Goal: Information Seeking & Learning: Check status

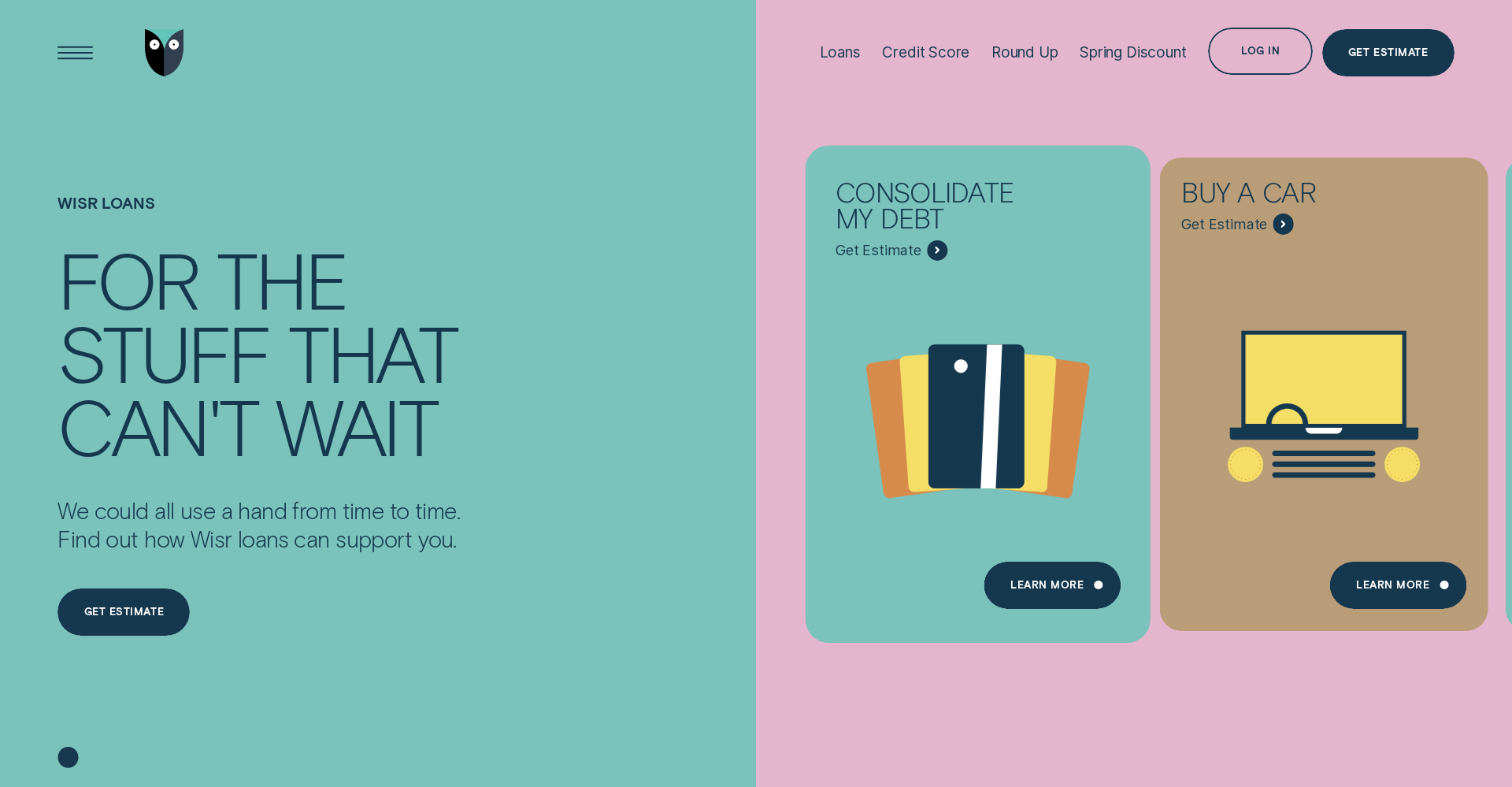
click at [927, 248] on div "Consolidate my debt - Learn more" at bounding box center [938, 250] width 21 height 21
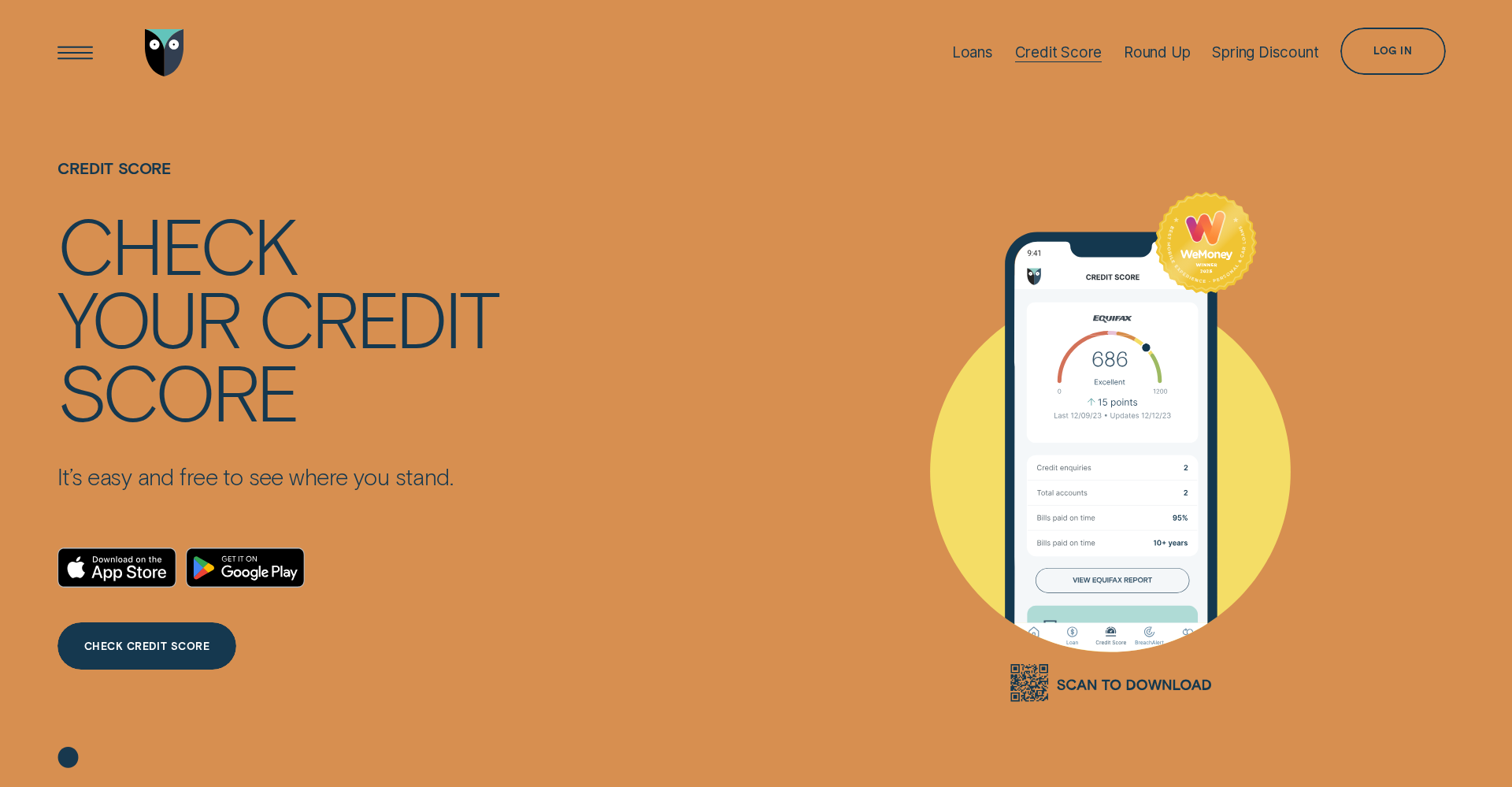
click at [1064, 45] on div "Credit Score" at bounding box center [1058, 52] width 88 height 19
click at [1054, 50] on div "Credit Score" at bounding box center [1058, 52] width 88 height 19
click at [1394, 64] on div "Log in" at bounding box center [1393, 51] width 105 height 47
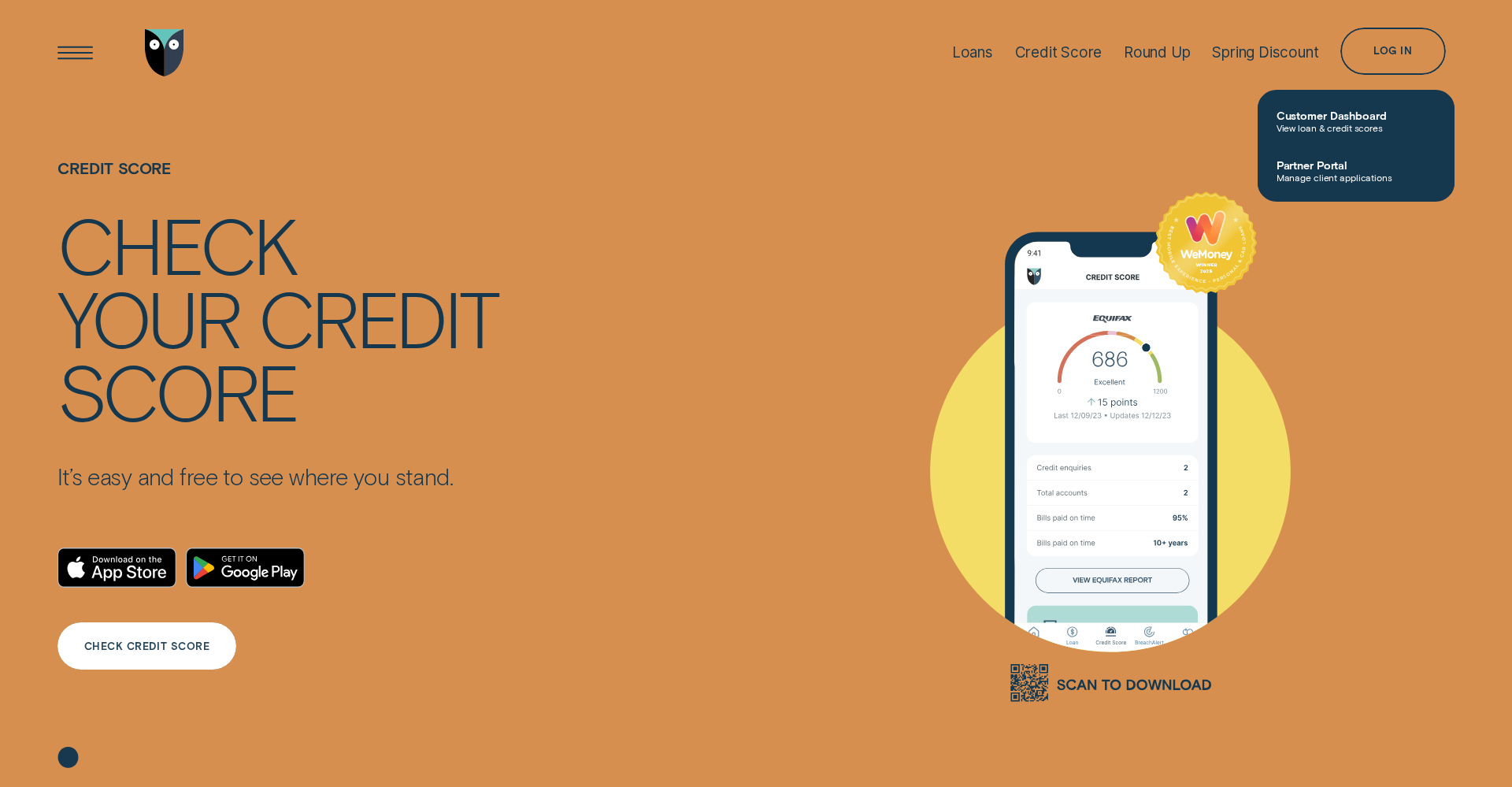
click at [151, 642] on div "CHECK CREDIT SCORE" at bounding box center [147, 647] width 126 height 10
